Goal: Task Accomplishment & Management: Manage account settings

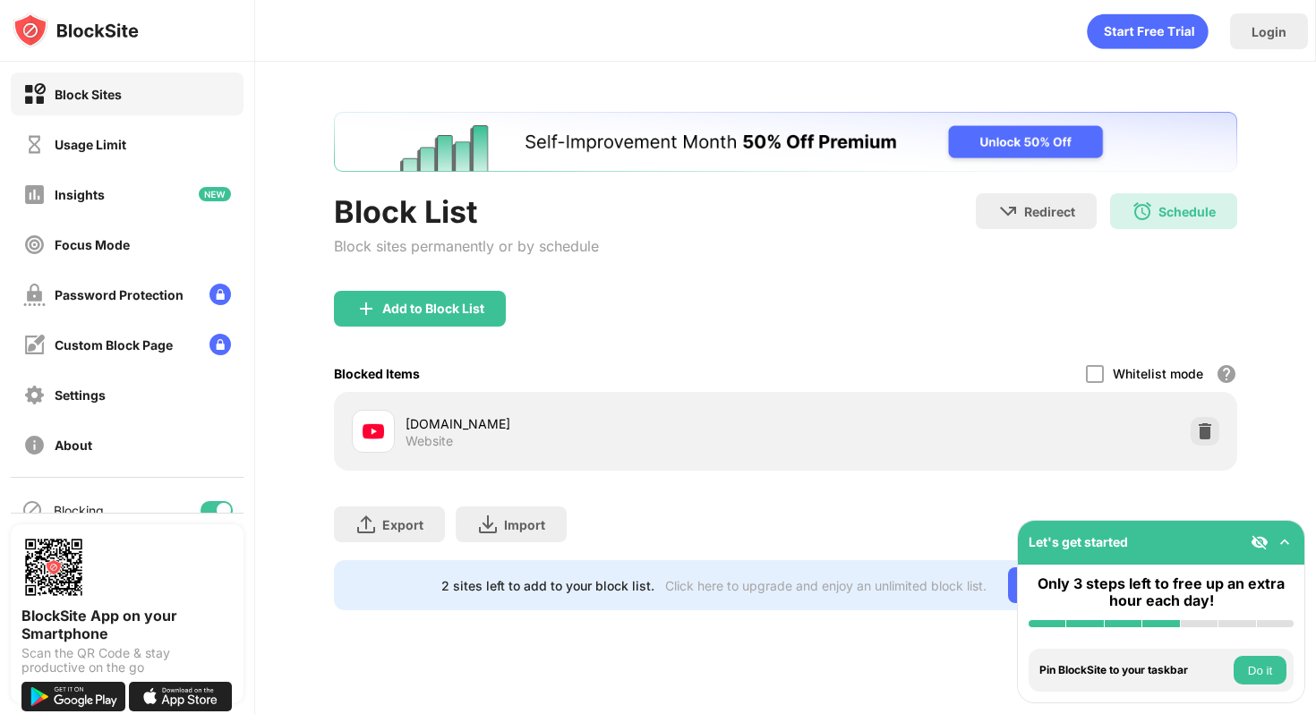
click at [1266, 544] on img at bounding box center [1259, 542] width 18 height 18
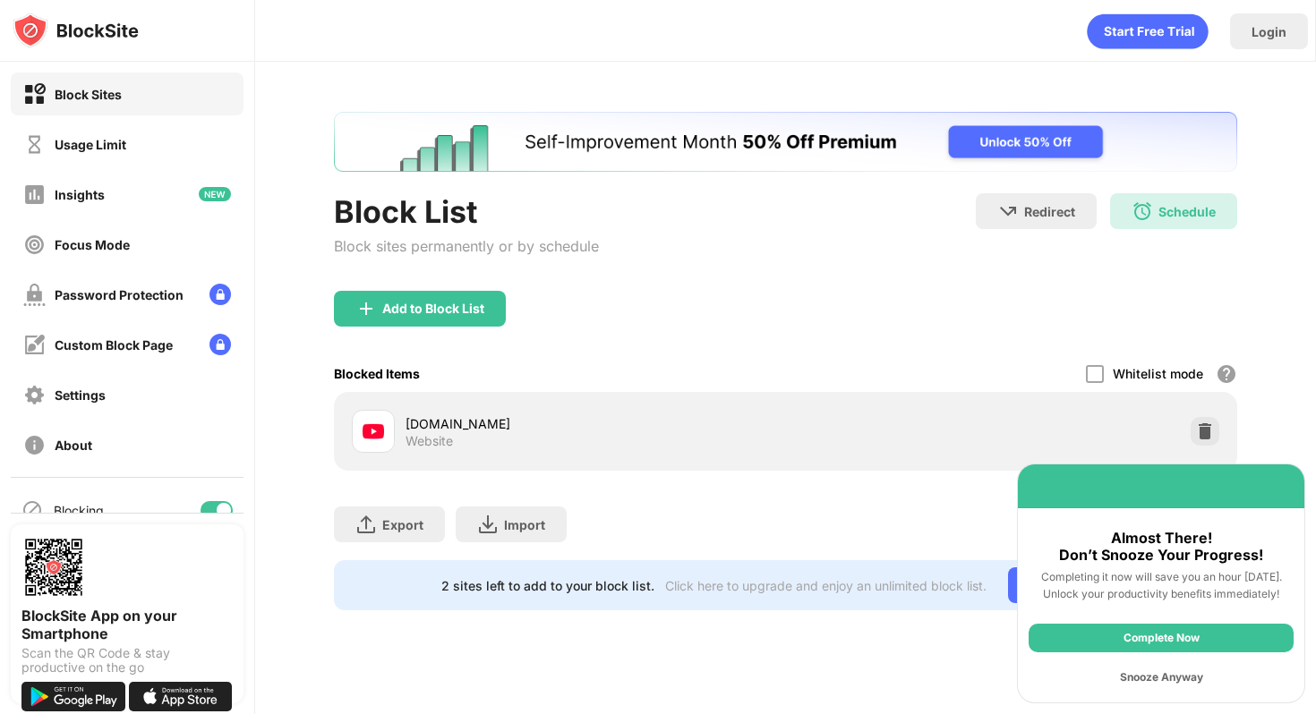
click at [1203, 683] on div "Snooze Anyway" at bounding box center [1160, 677] width 265 height 29
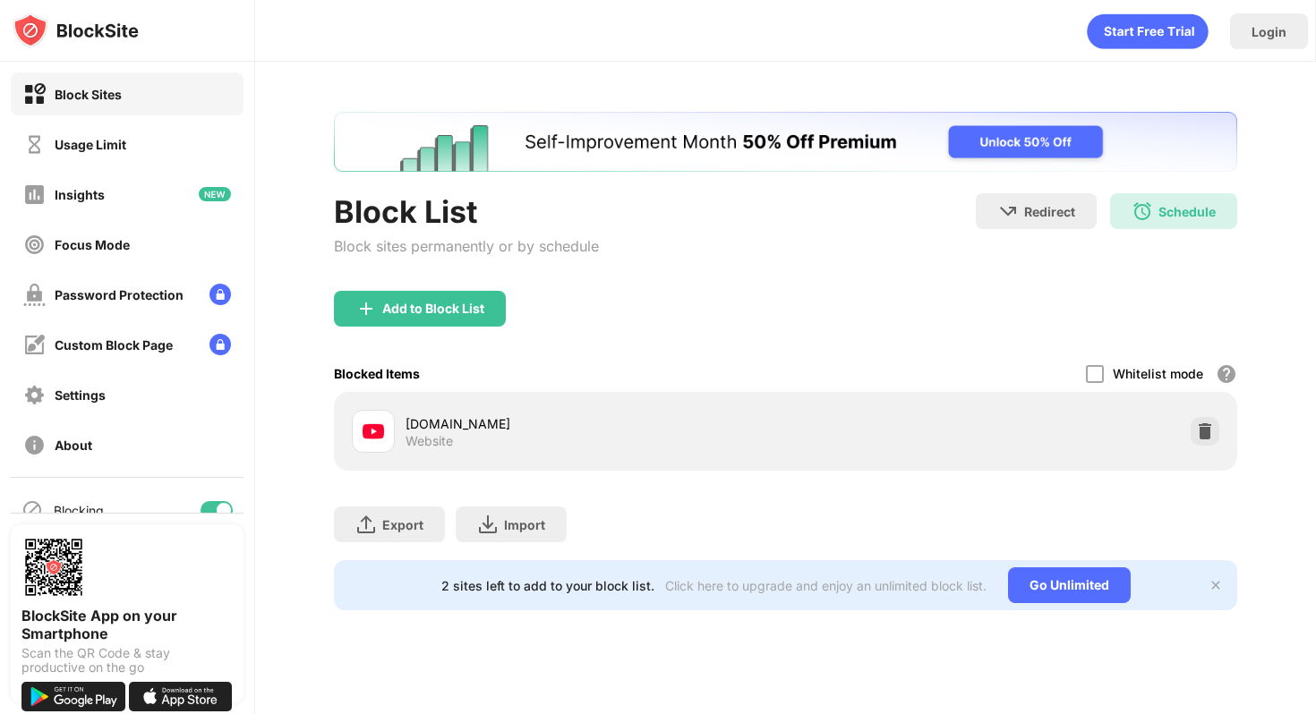
click at [1213, 578] on img at bounding box center [1215, 585] width 14 height 14
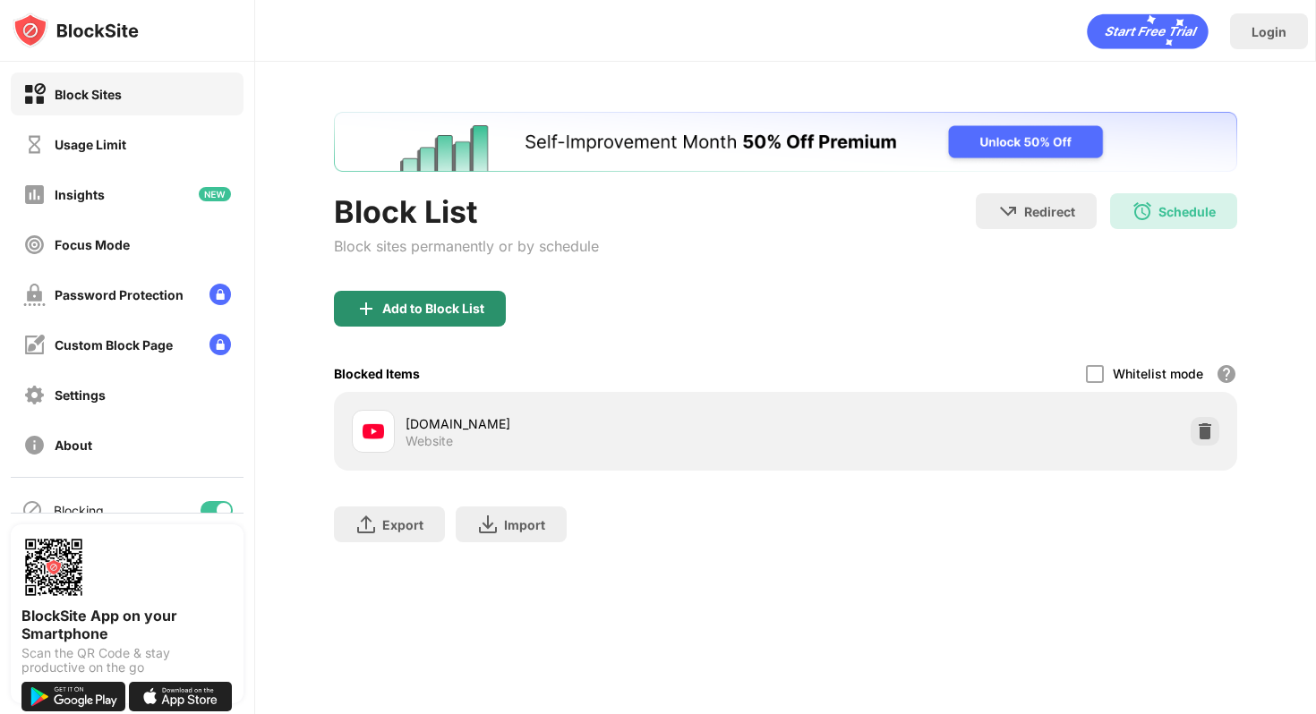
click at [448, 302] on div "Add to Block List" at bounding box center [433, 309] width 102 height 14
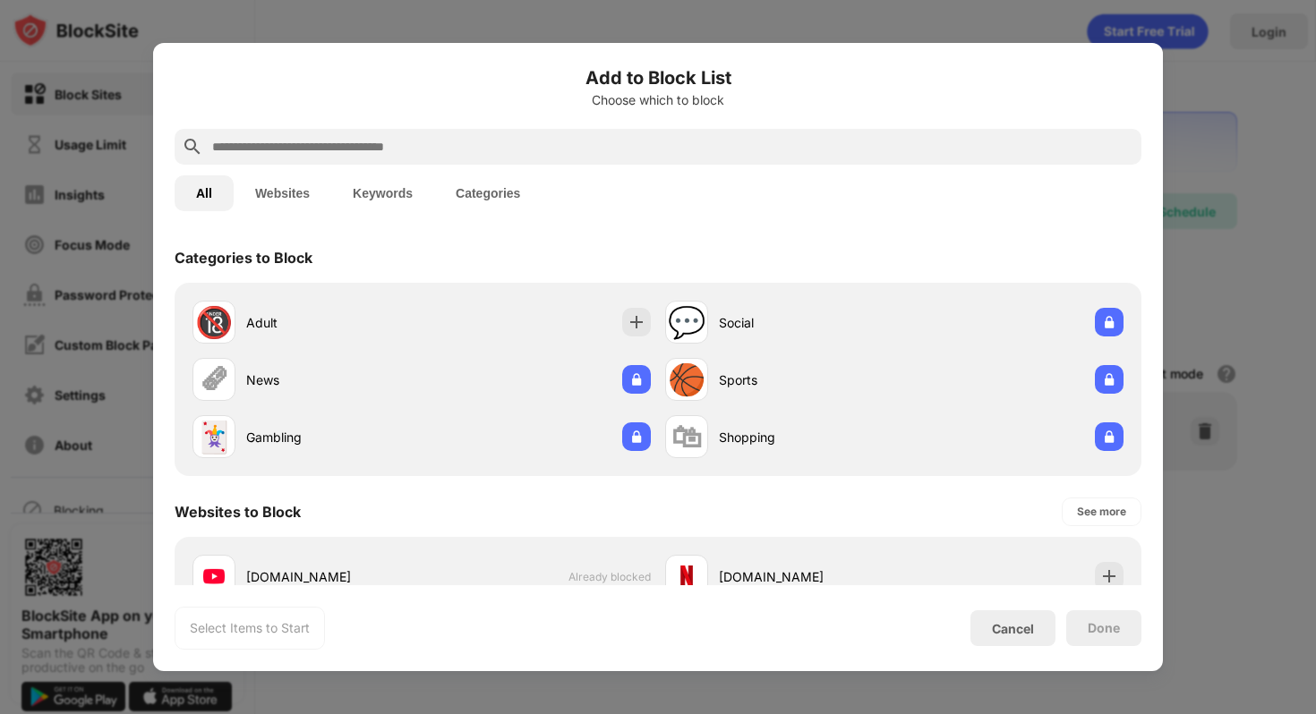
click at [297, 196] on button "Websites" at bounding box center [283, 193] width 98 height 36
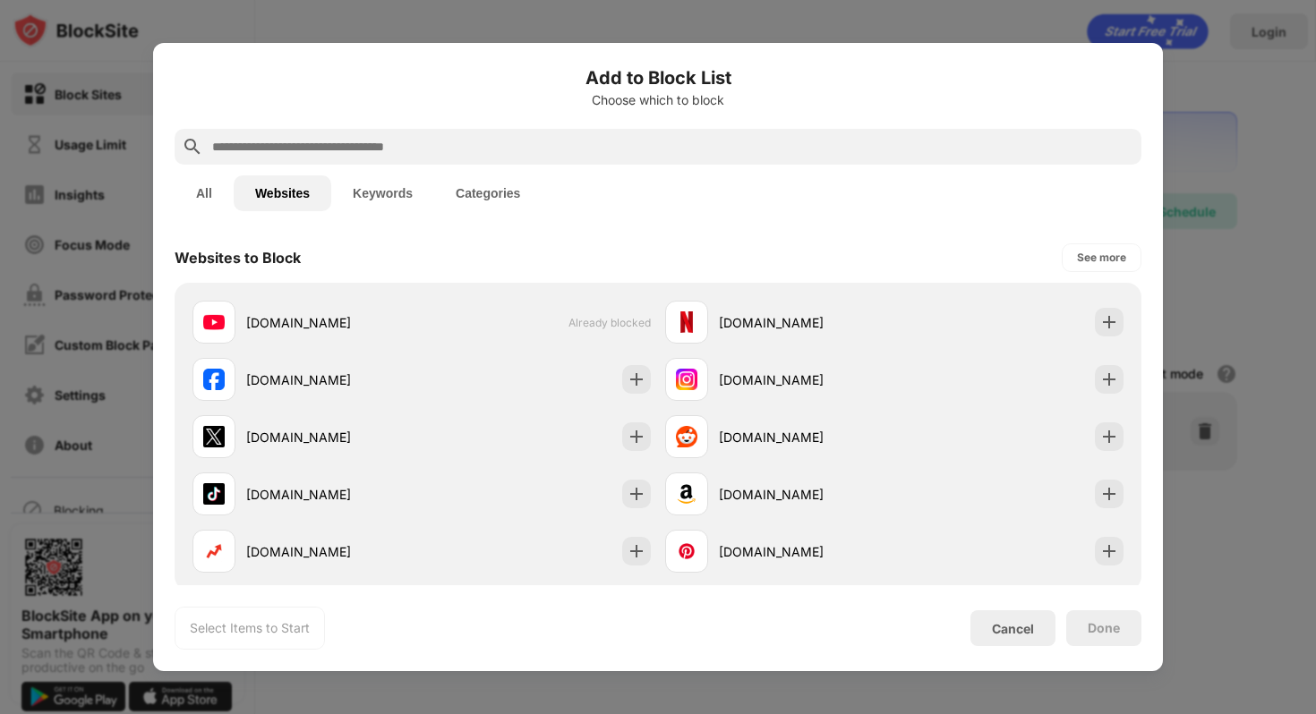
click at [281, 144] on input "text" at bounding box center [672, 146] width 924 height 21
click at [388, 192] on button "Keywords" at bounding box center [382, 193] width 103 height 36
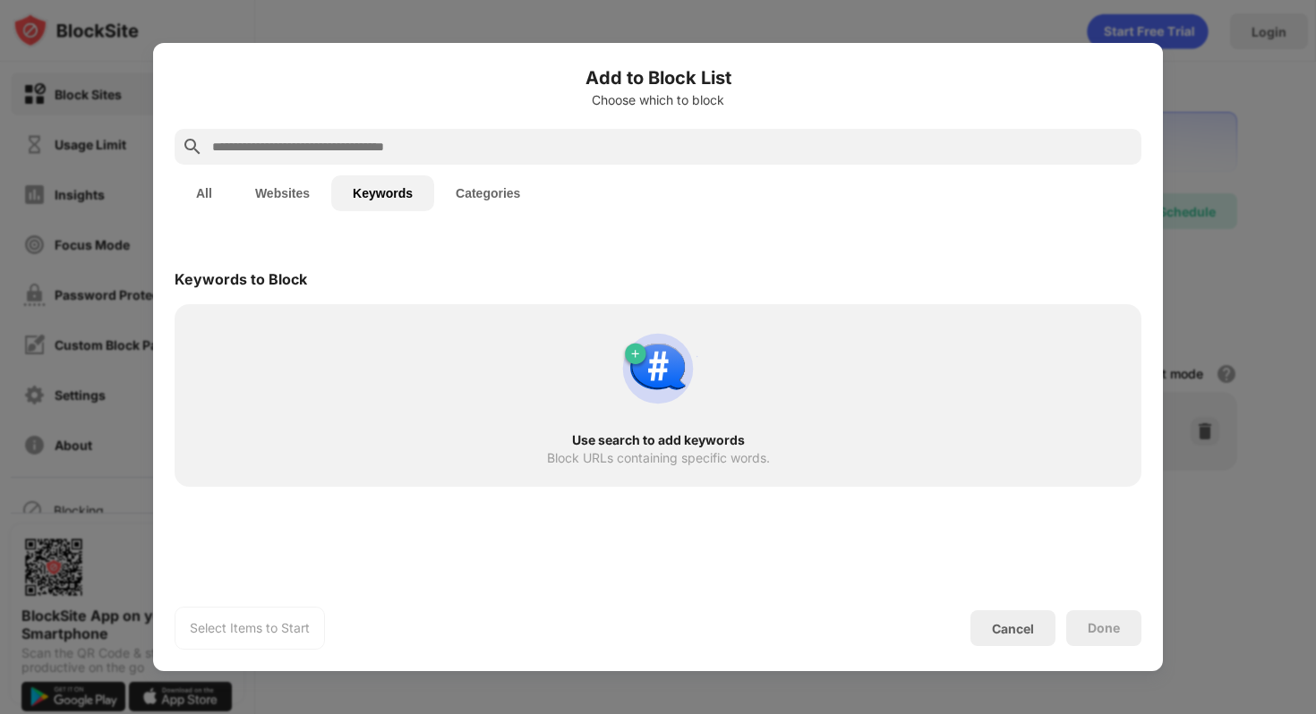
click at [465, 190] on button "Categories" at bounding box center [487, 193] width 107 height 36
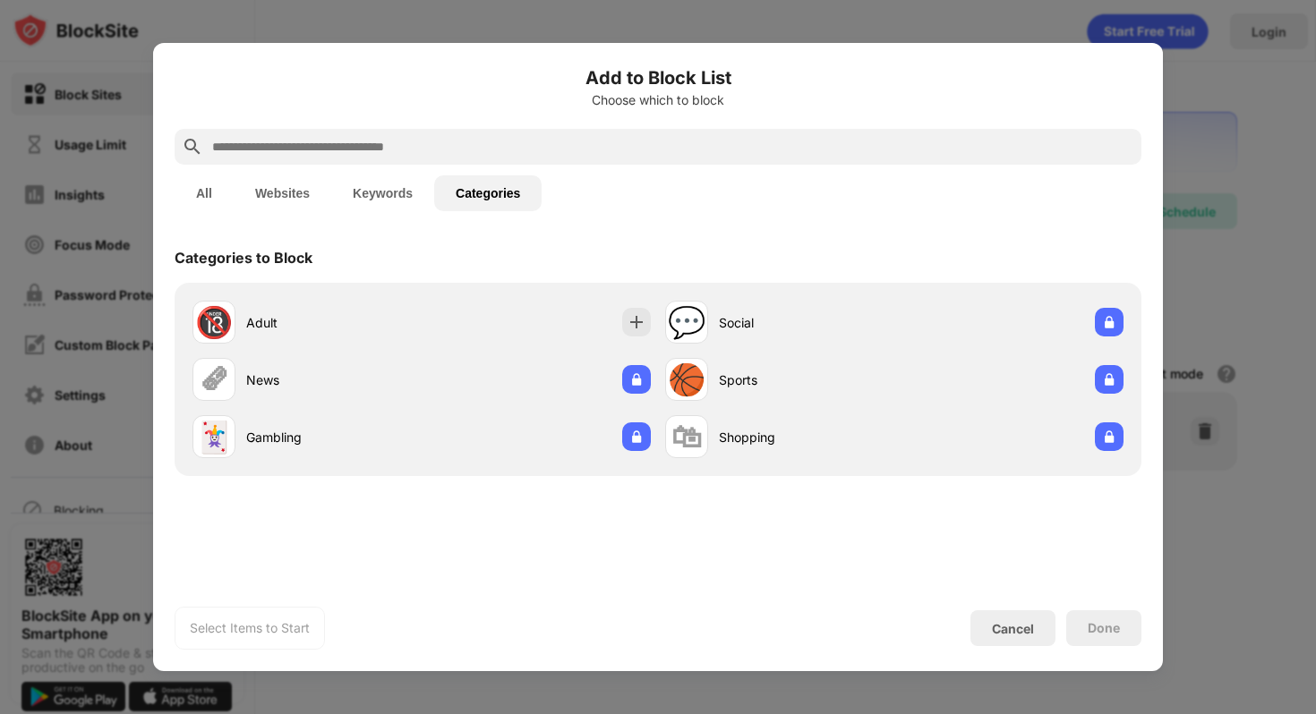
click at [395, 197] on button "Keywords" at bounding box center [382, 193] width 103 height 36
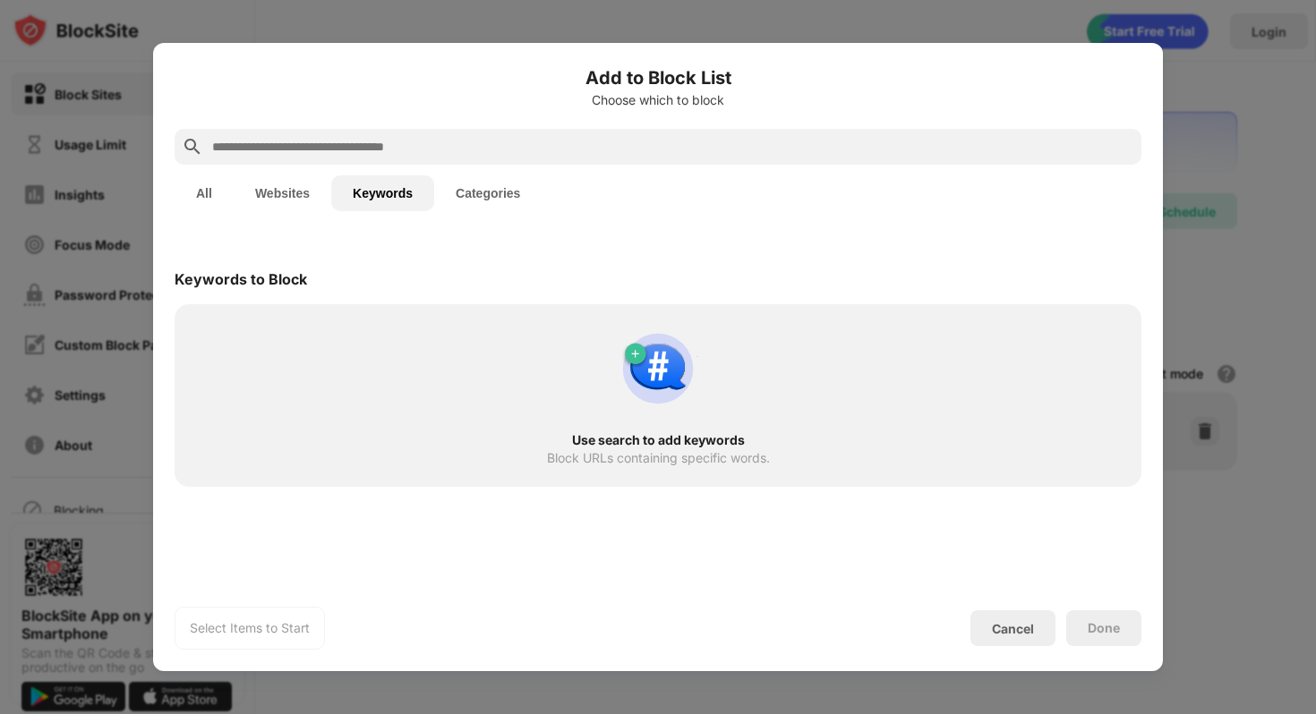
click at [306, 196] on button "Websites" at bounding box center [283, 193] width 98 height 36
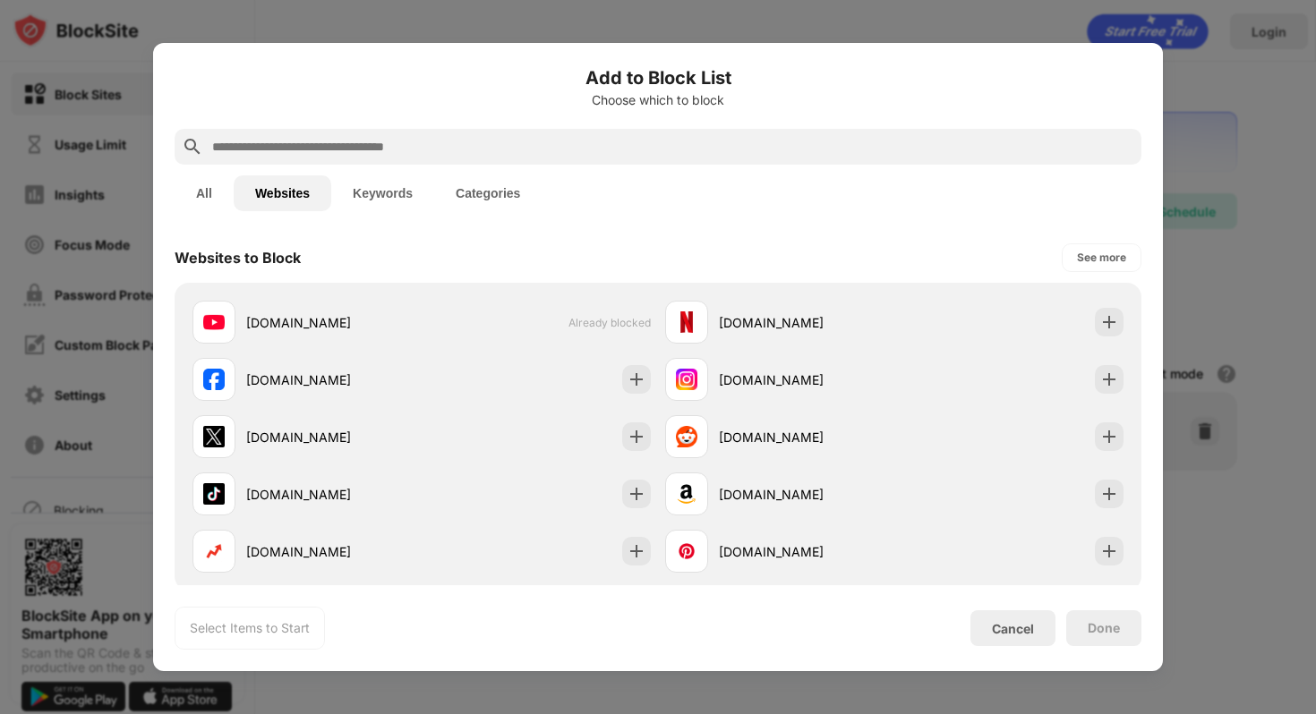
click at [222, 195] on button "All" at bounding box center [204, 193] width 59 height 36
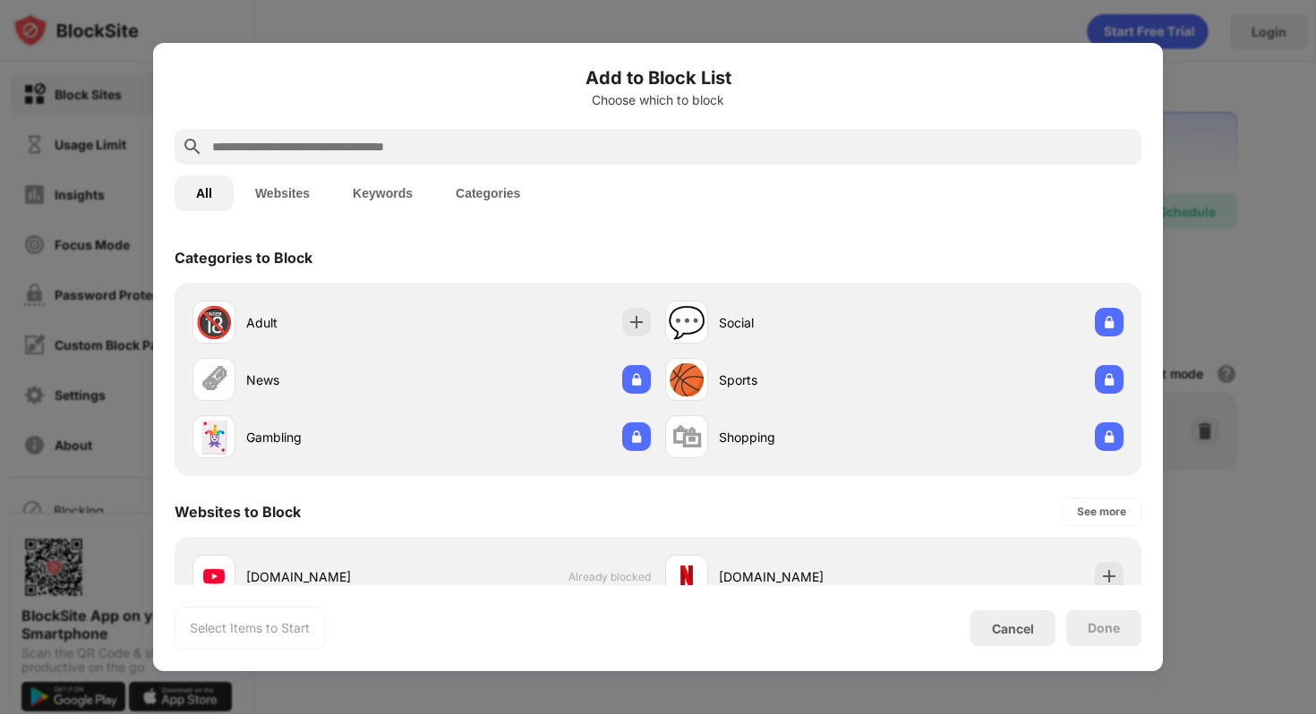
click at [288, 163] on div at bounding box center [658, 147] width 967 height 36
click at [287, 154] on input "text" at bounding box center [672, 146] width 924 height 21
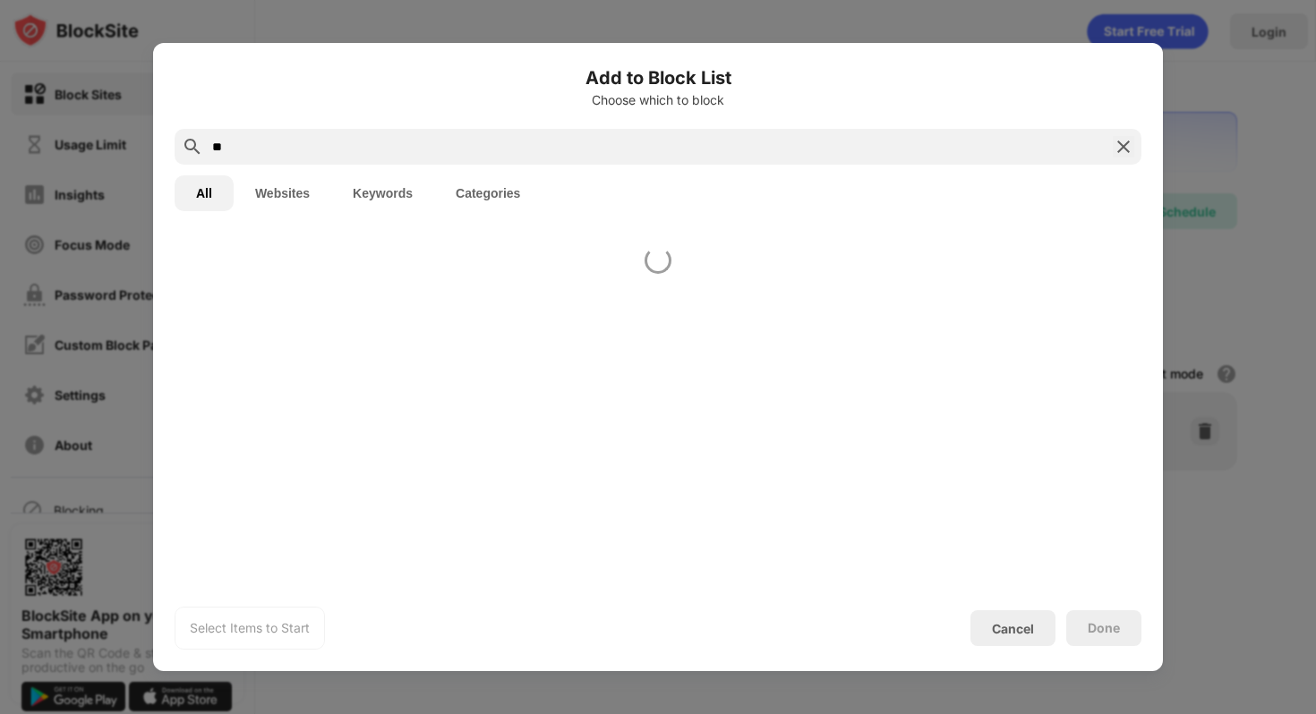
type input "*"
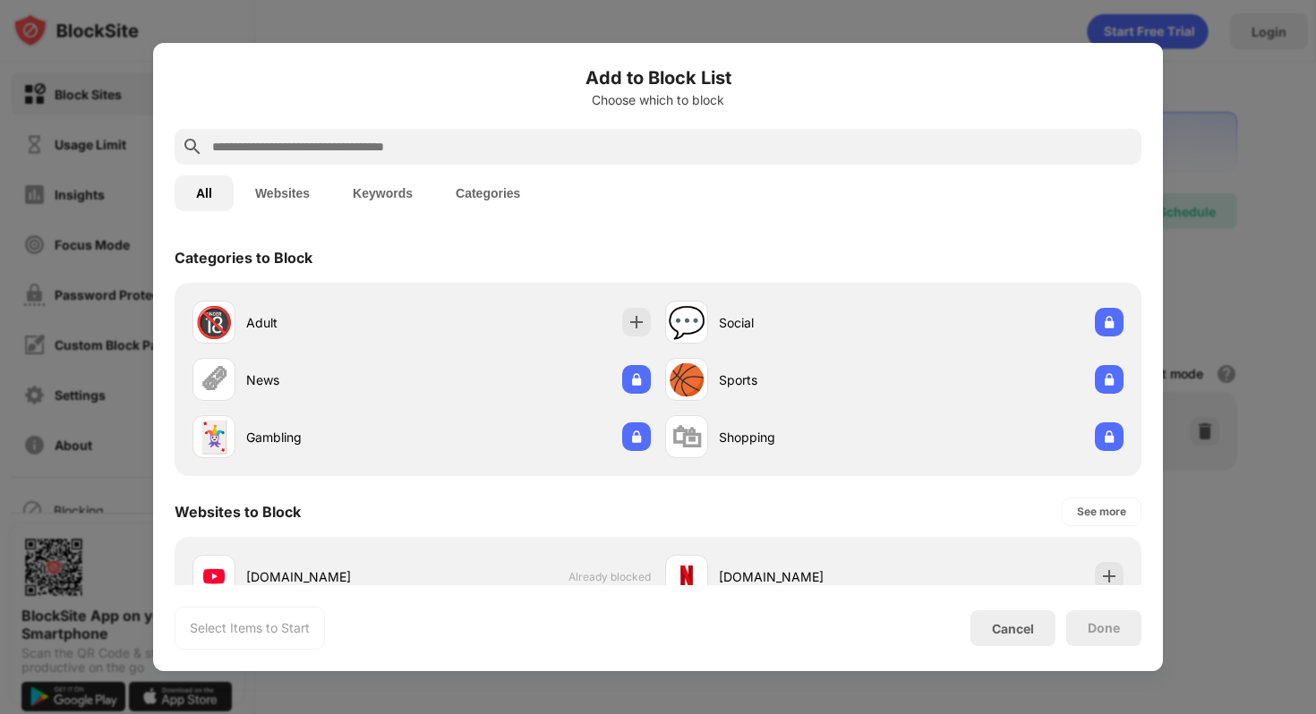
click at [672, 141] on input "text" at bounding box center [672, 146] width 924 height 21
paste input "**********"
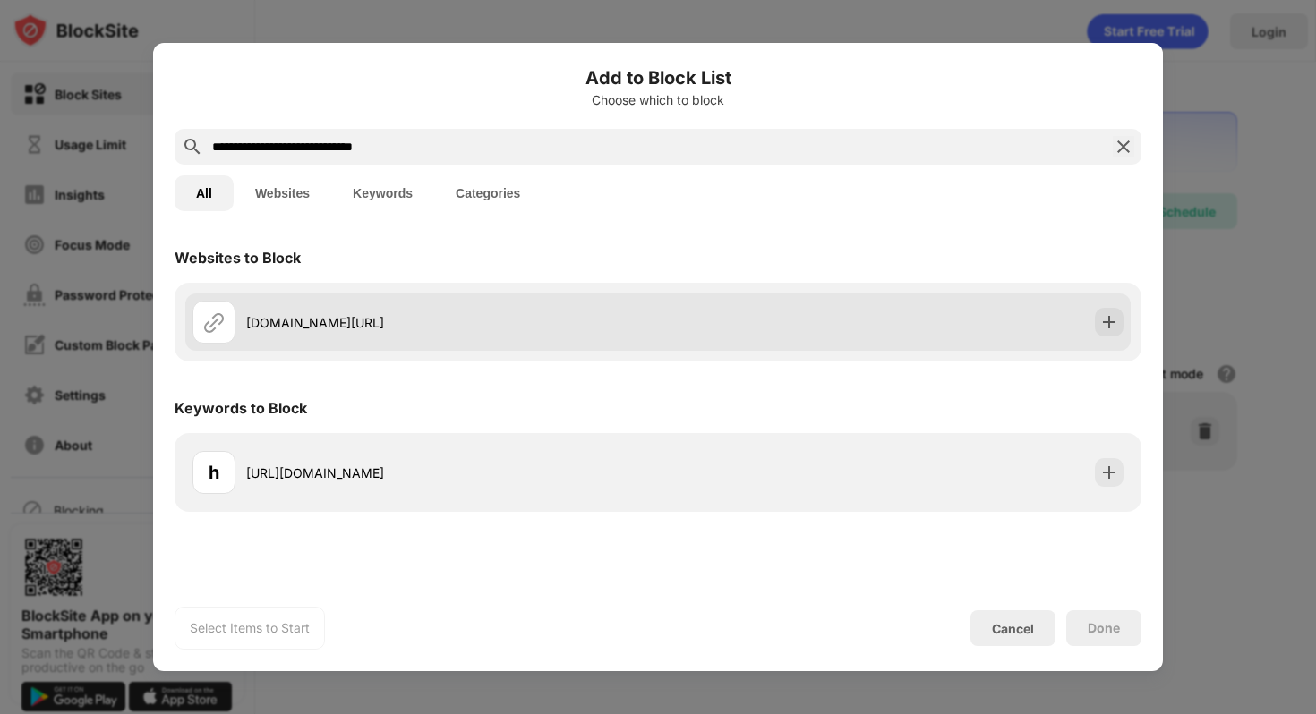
type input "**********"
click at [420, 343] on div "[DOMAIN_NAME][URL]" at bounding box center [424, 322] width 465 height 43
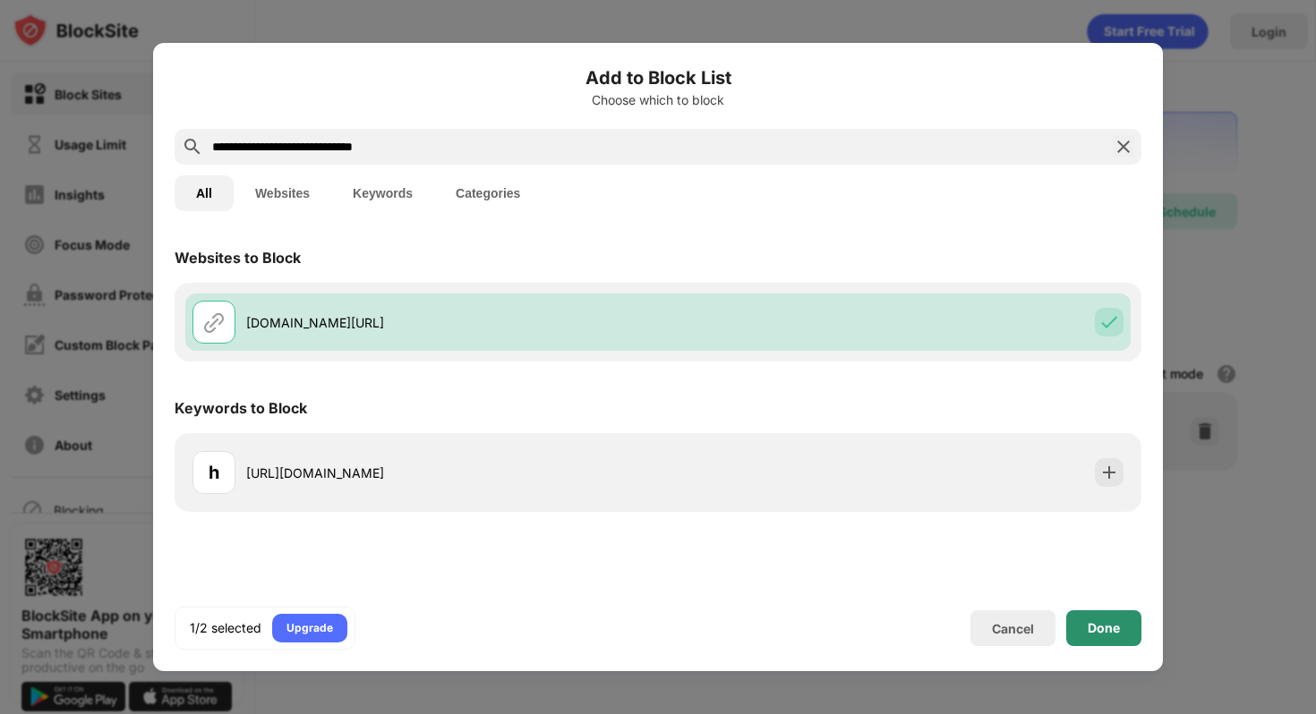
click at [1100, 617] on div "Done" at bounding box center [1103, 628] width 75 height 36
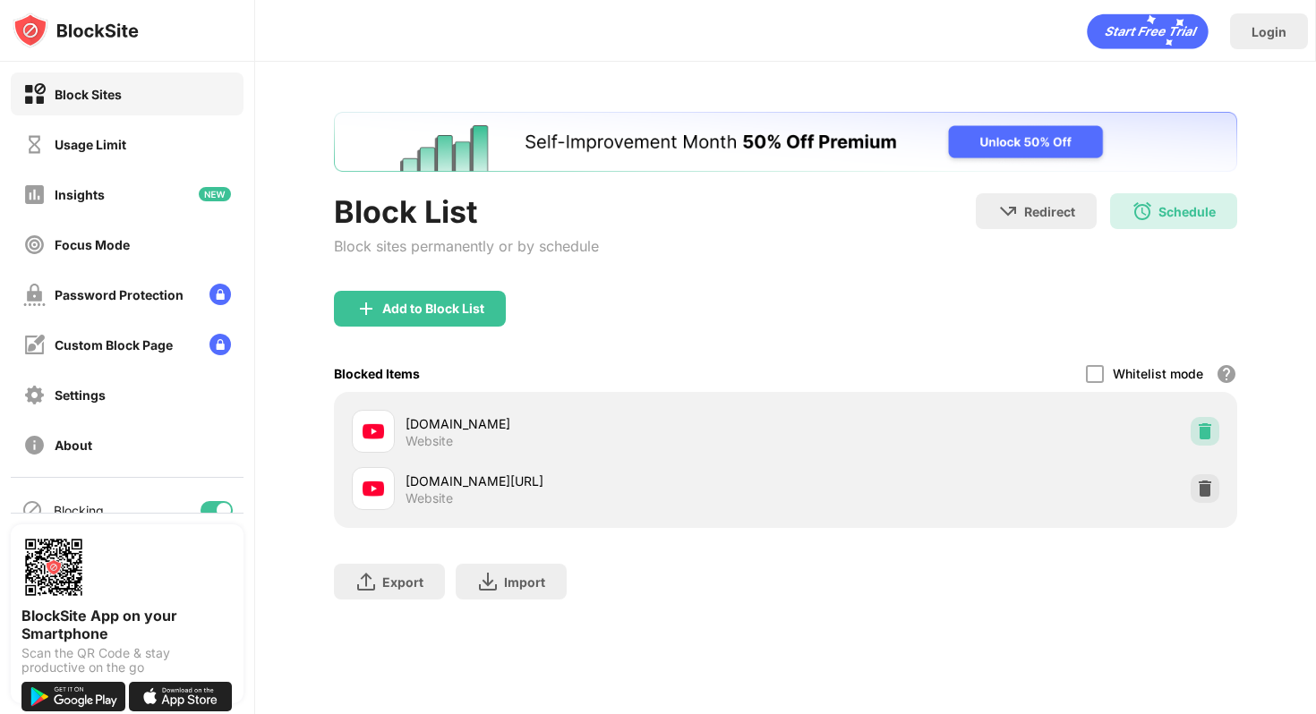
click at [1210, 430] on img at bounding box center [1205, 431] width 18 height 18
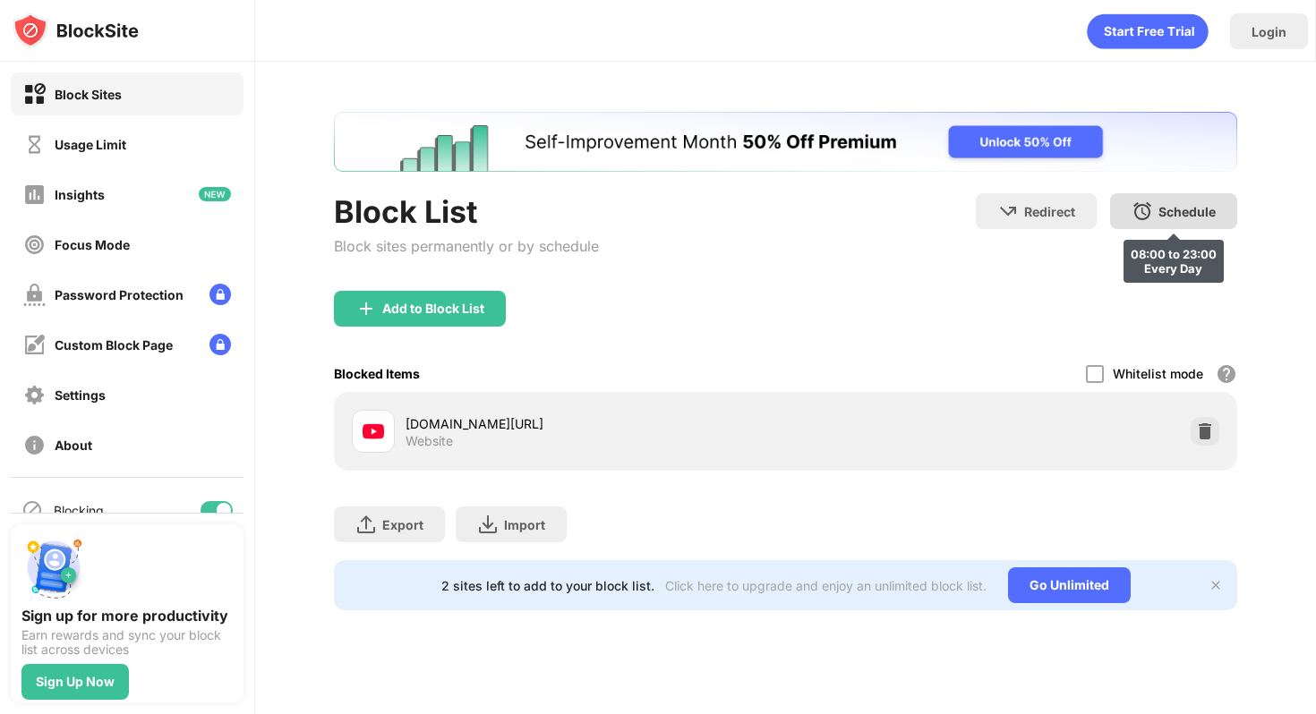
click at [1145, 213] on img at bounding box center [1141, 210] width 21 height 21
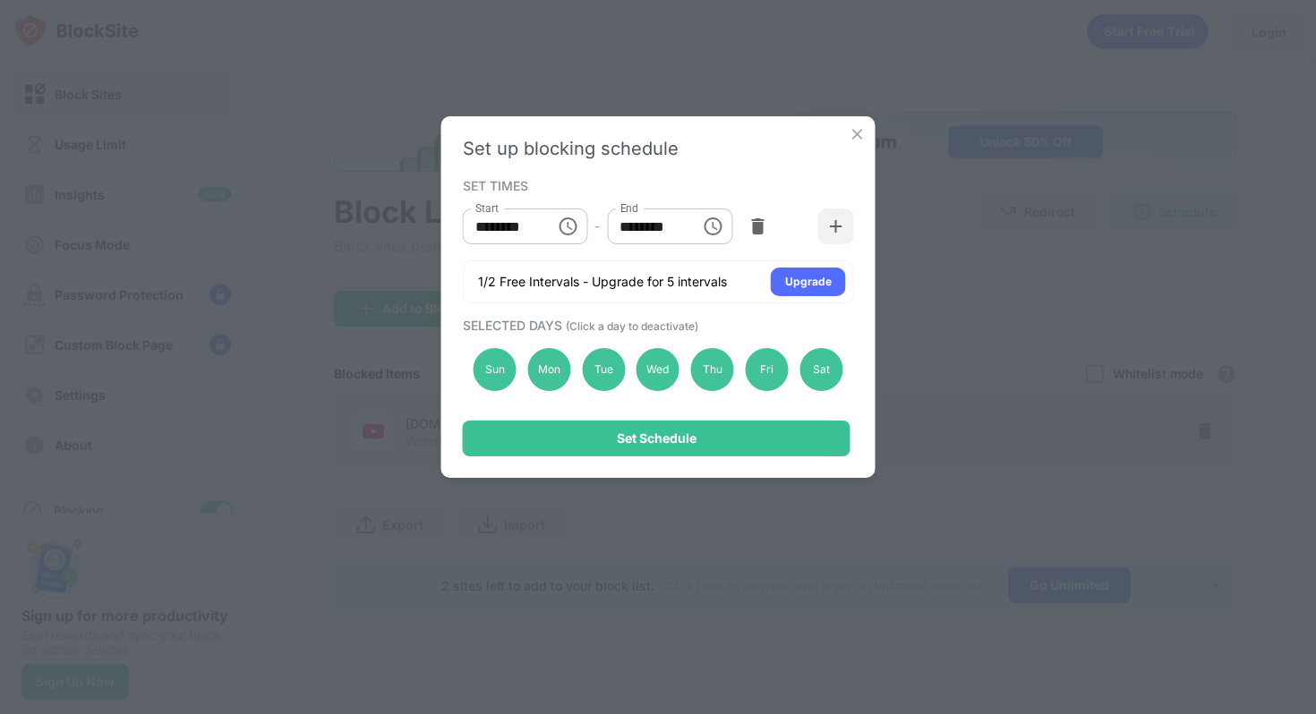
click at [845, 130] on div "Set up blocking schedule SET TIMES Start ******** Start - End ******** End 1/2 …" at bounding box center [658, 297] width 434 height 362
click at [851, 133] on img at bounding box center [857, 134] width 18 height 18
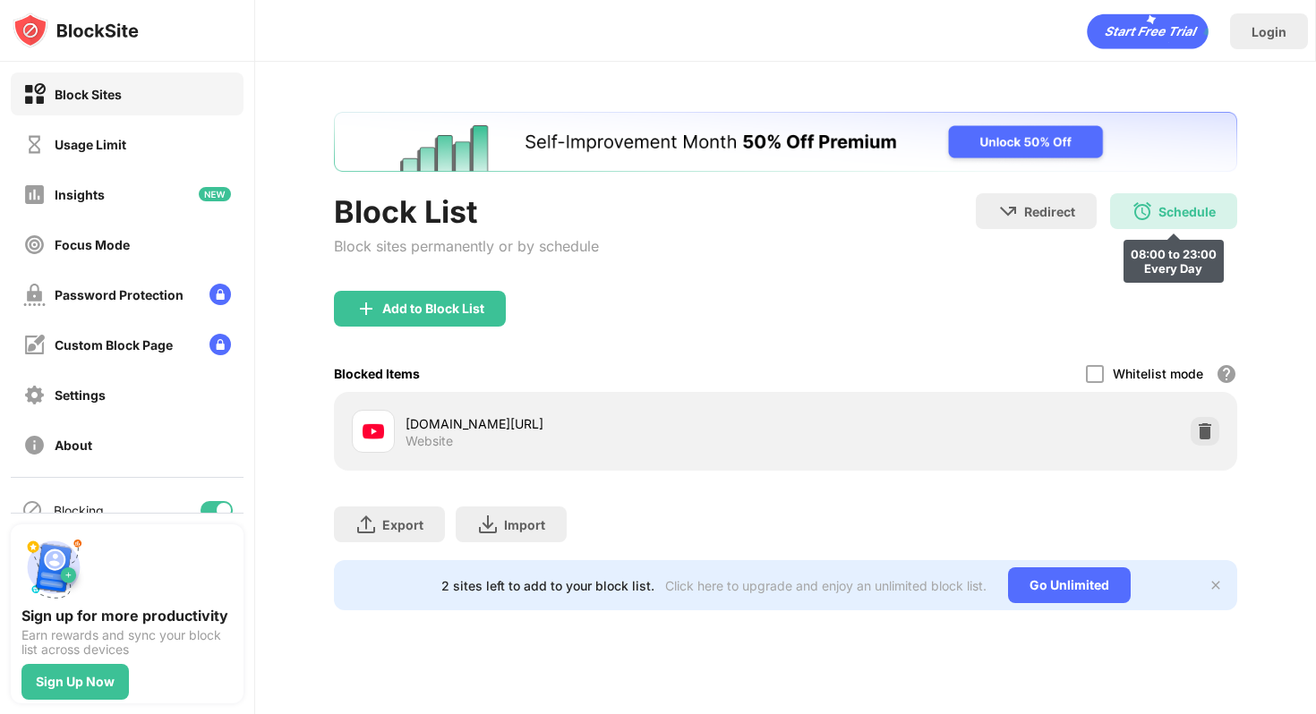
click at [1169, 215] on div "Schedule" at bounding box center [1186, 211] width 57 height 15
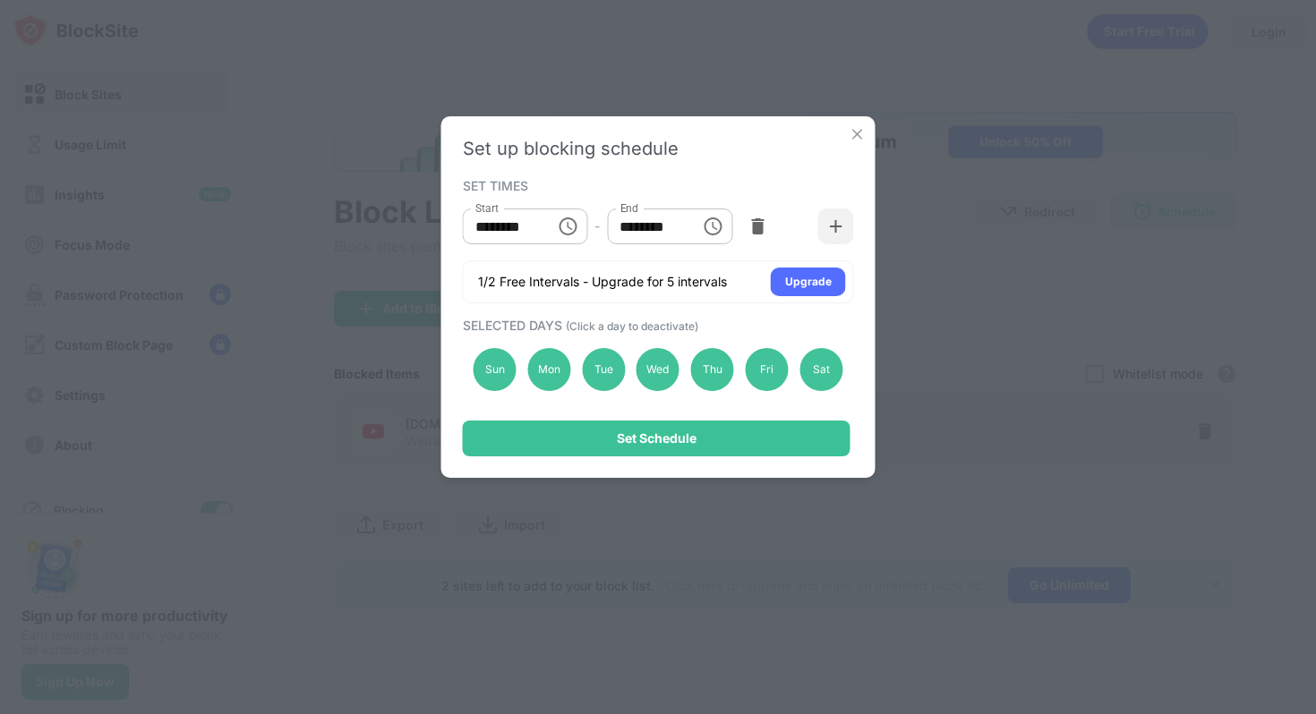
click at [857, 133] on img at bounding box center [857, 134] width 18 height 18
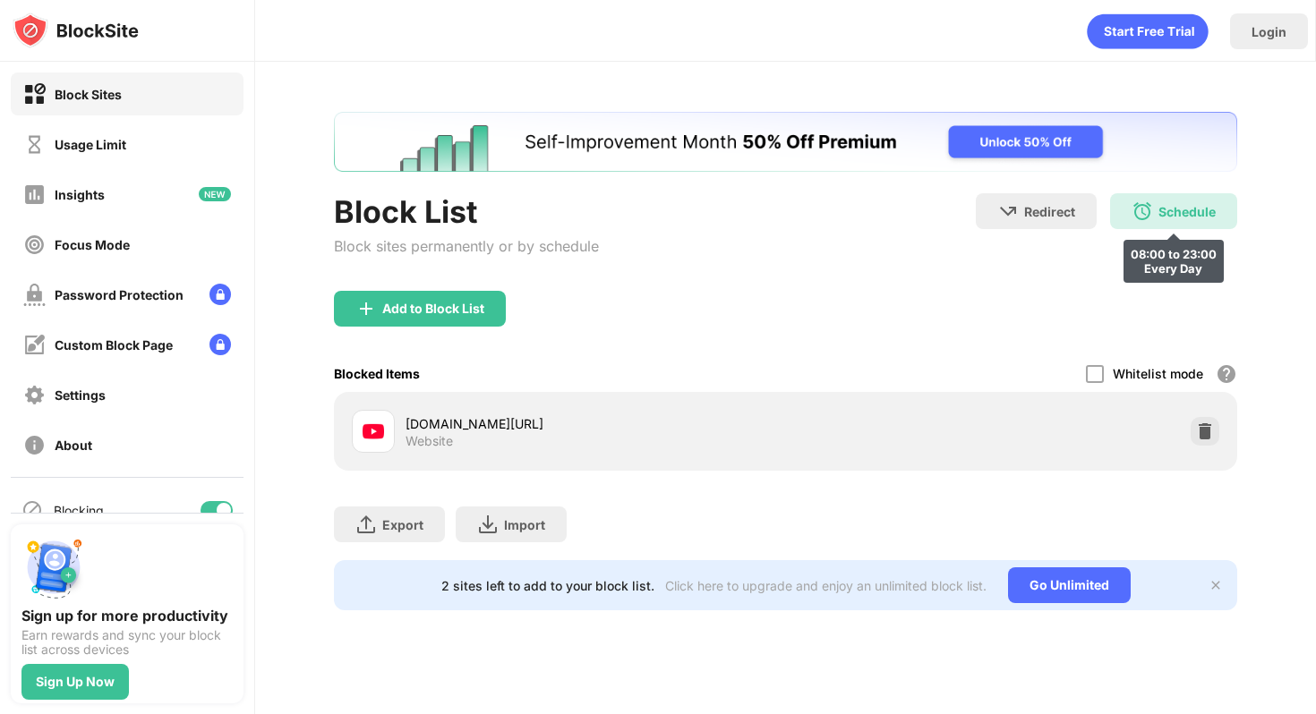
click at [1161, 222] on div "Schedule 08:00 to 23:00 Every Day" at bounding box center [1173, 211] width 127 height 36
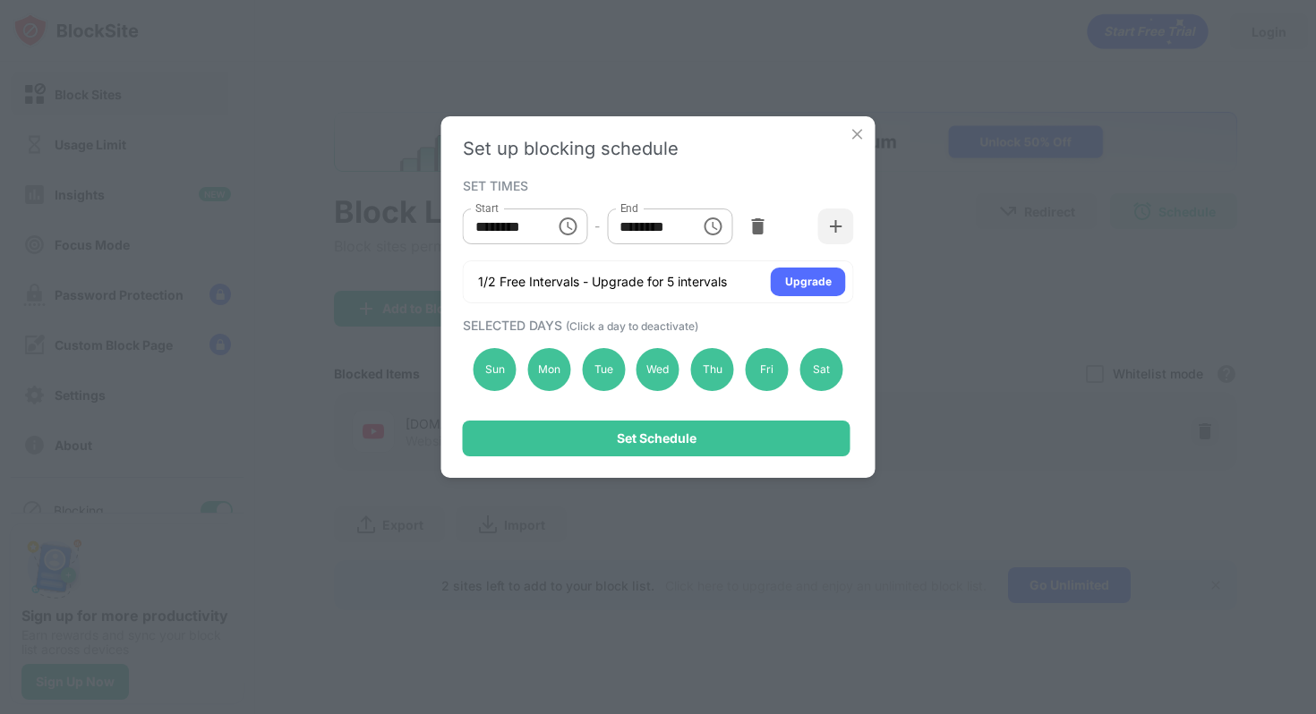
click at [680, 232] on input "********" at bounding box center [647, 227] width 81 height 36
type input "********"
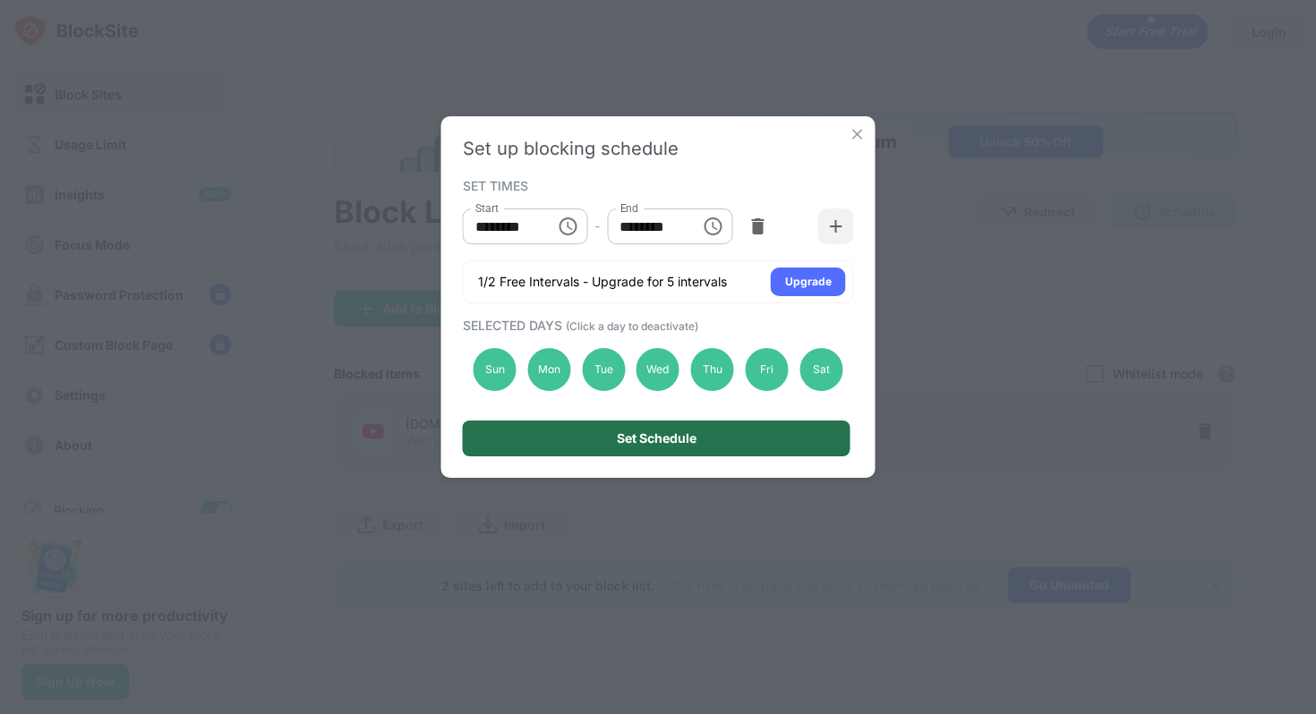
click at [686, 448] on div "Set Schedule" at bounding box center [657, 439] width 388 height 36
